Goal: Check status: Check status

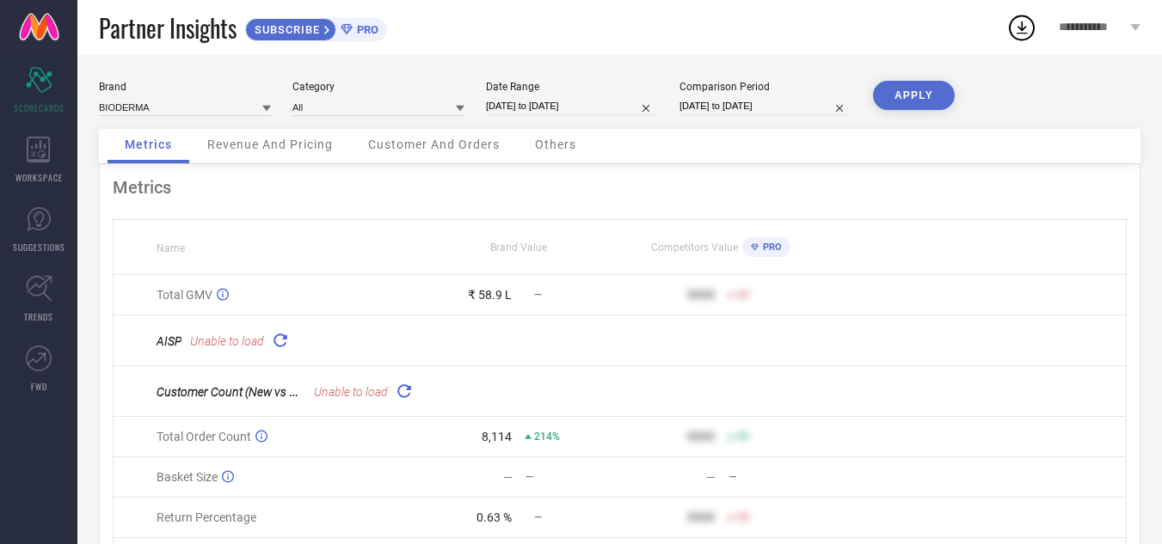
select select "8"
select select "2025"
select select "9"
select select "2025"
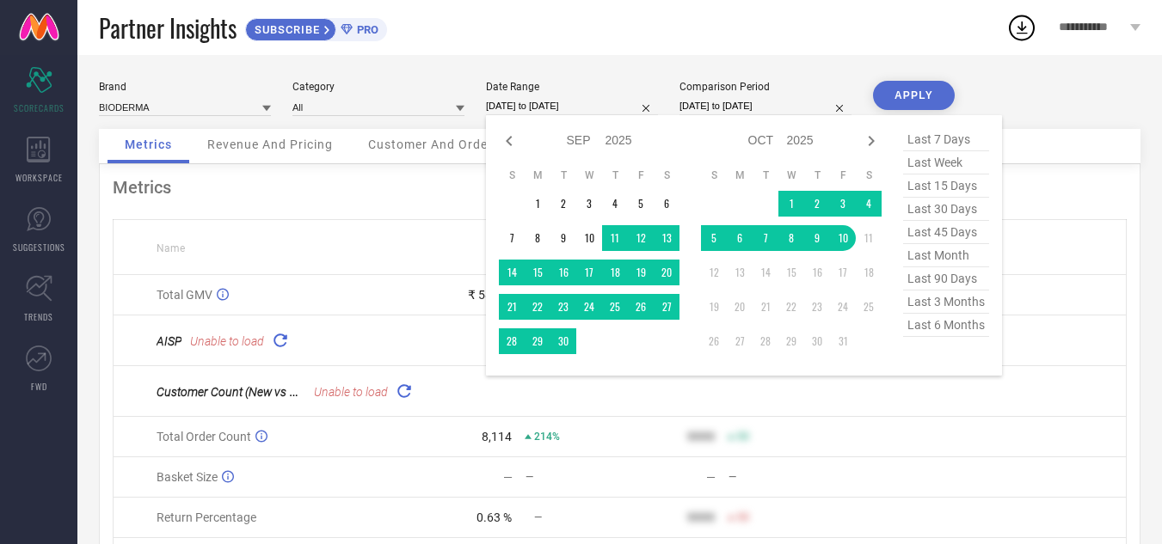
click at [606, 97] on input "[DATE] to [DATE]" at bounding box center [572, 106] width 172 height 18
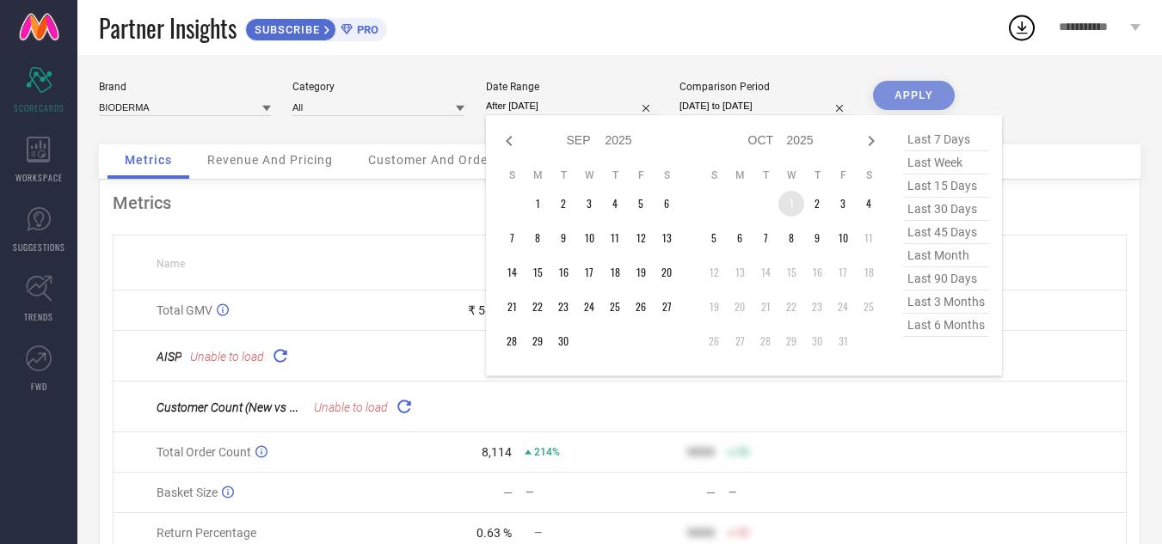
click at [790, 204] on td "1" at bounding box center [791, 204] width 26 height 26
type input "[DATE] to [DATE]"
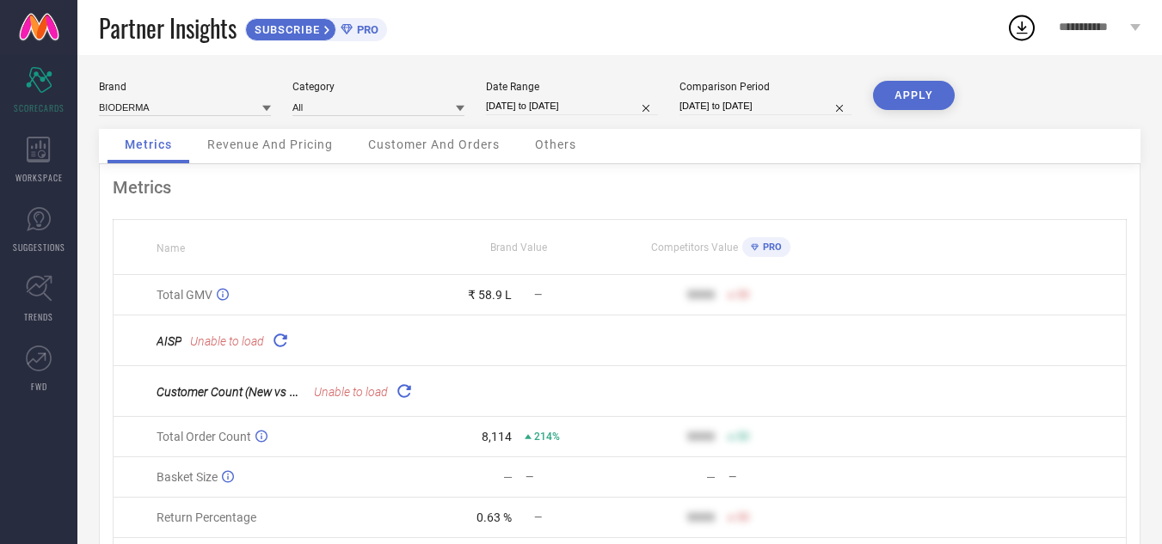
click at [925, 89] on button "APPLY" at bounding box center [914, 95] width 82 height 29
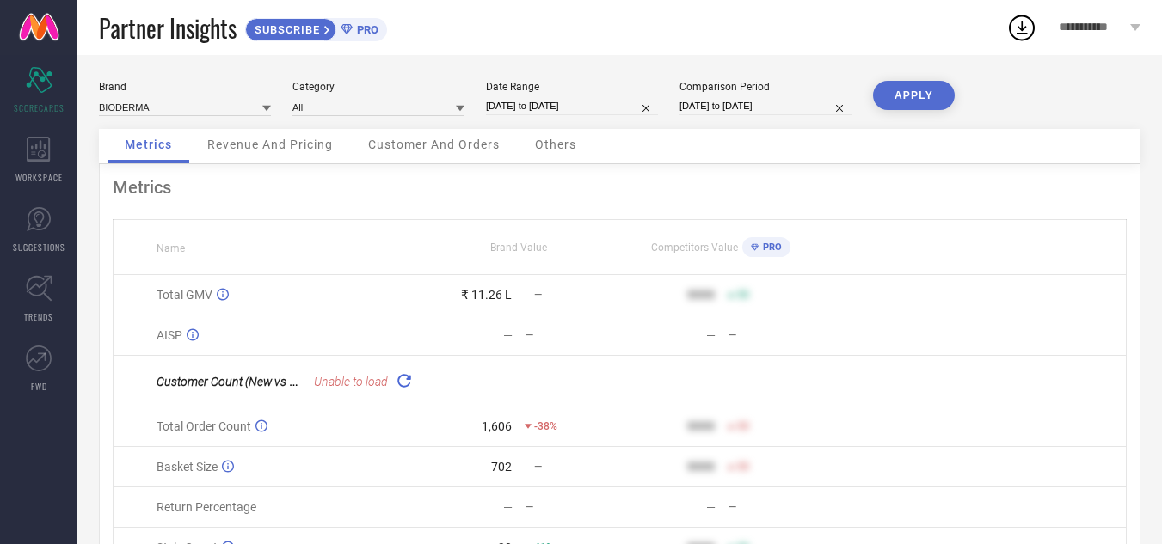
click at [554, 112] on input "[DATE] to [DATE]" at bounding box center [572, 106] width 172 height 18
select select "9"
select select "2025"
select select "10"
select select "2025"
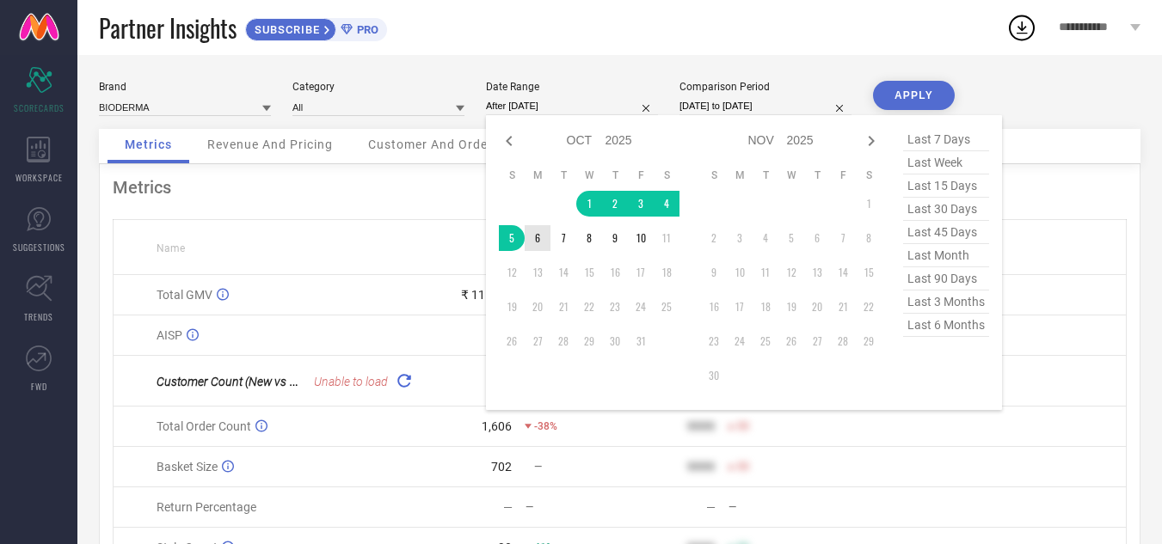
click at [538, 237] on td "6" at bounding box center [538, 238] width 26 height 26
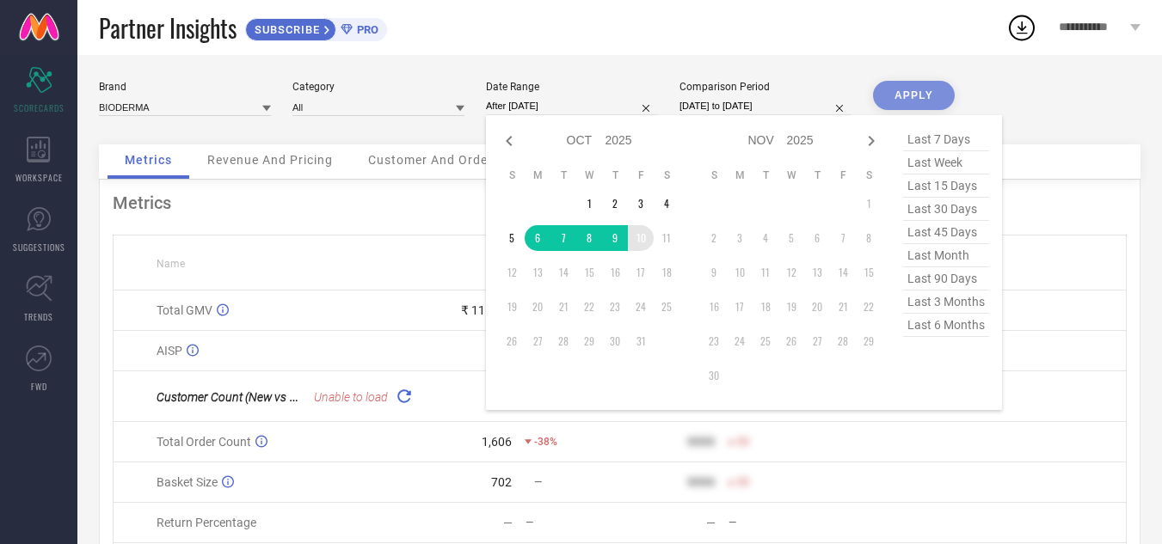
type input "[DATE] to [DATE]"
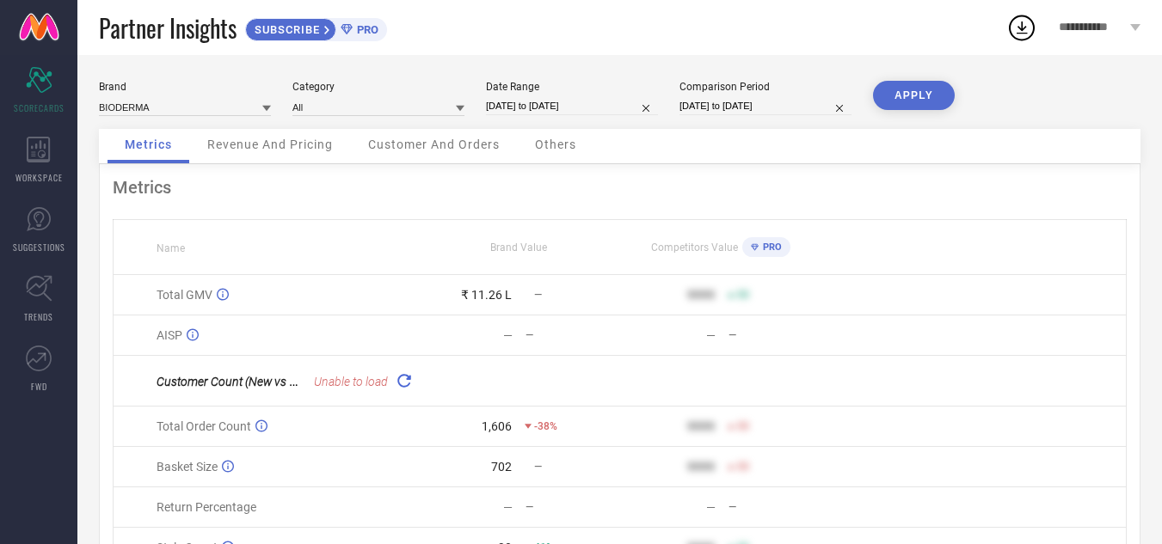
click at [918, 83] on button "APPLY" at bounding box center [914, 95] width 82 height 29
